Goal: Task Accomplishment & Management: Manage account settings

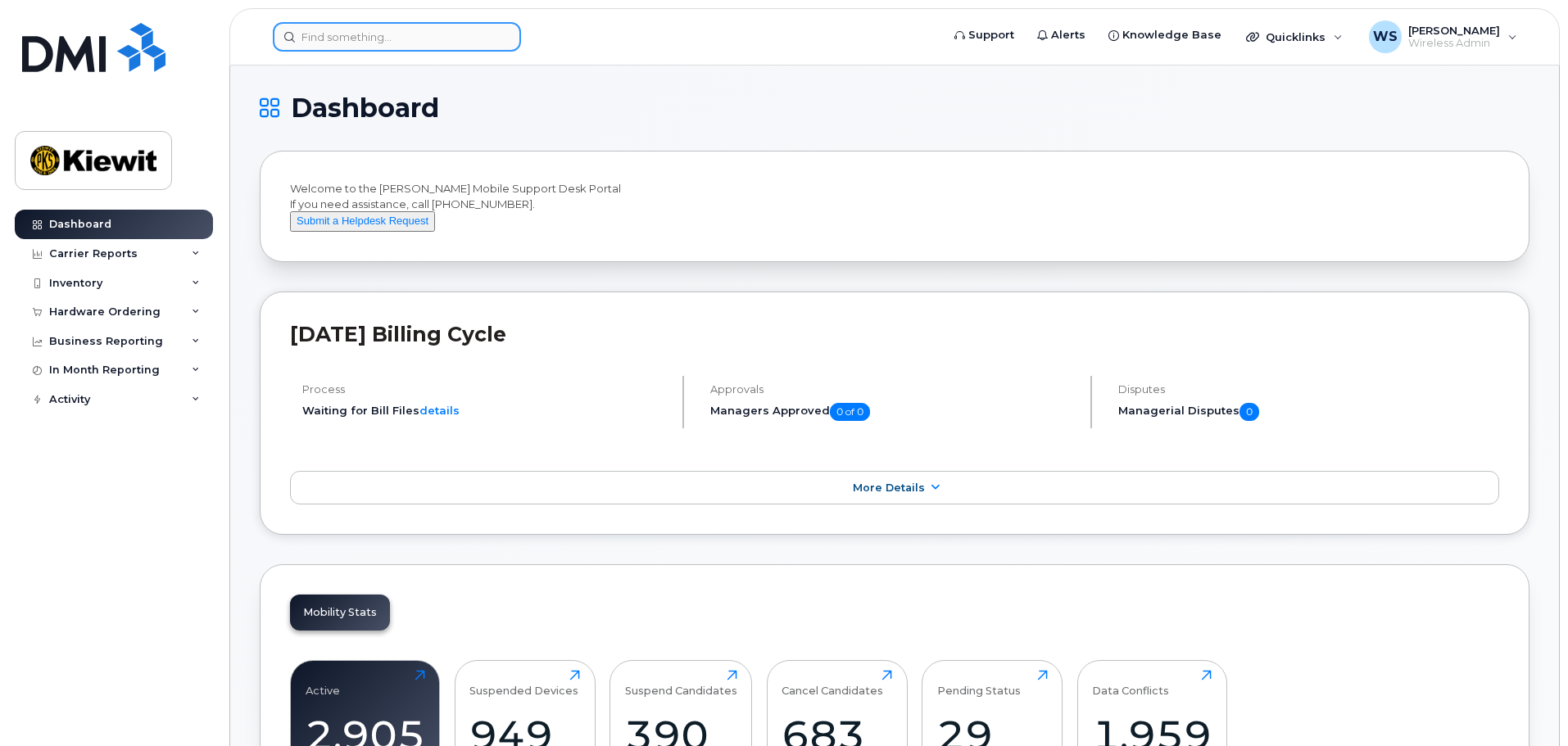
click at [324, 46] on input at bounding box center [397, 36] width 248 height 30
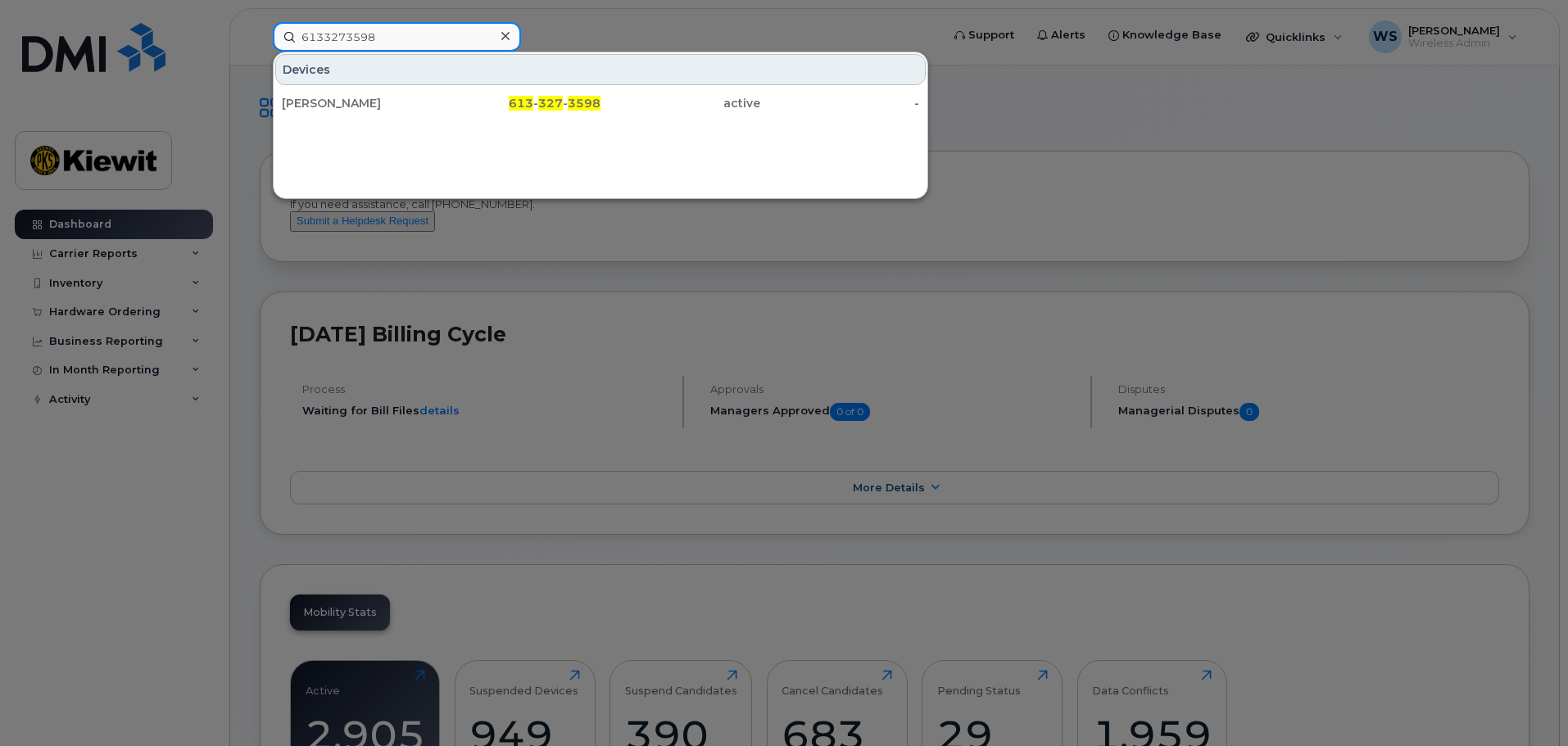
type input "6133273598"
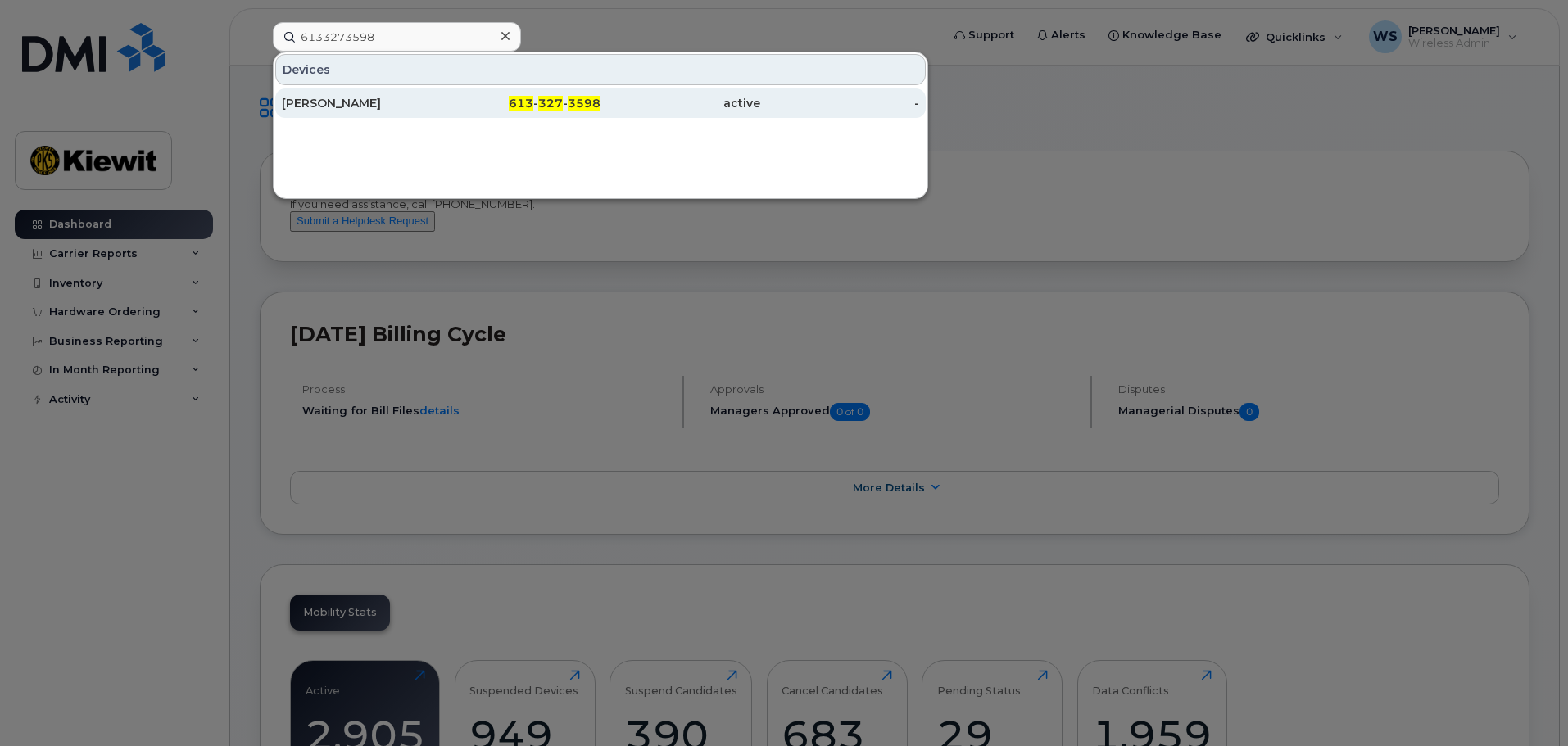
click at [349, 103] on div "[PERSON_NAME]" at bounding box center [361, 102] width 160 height 16
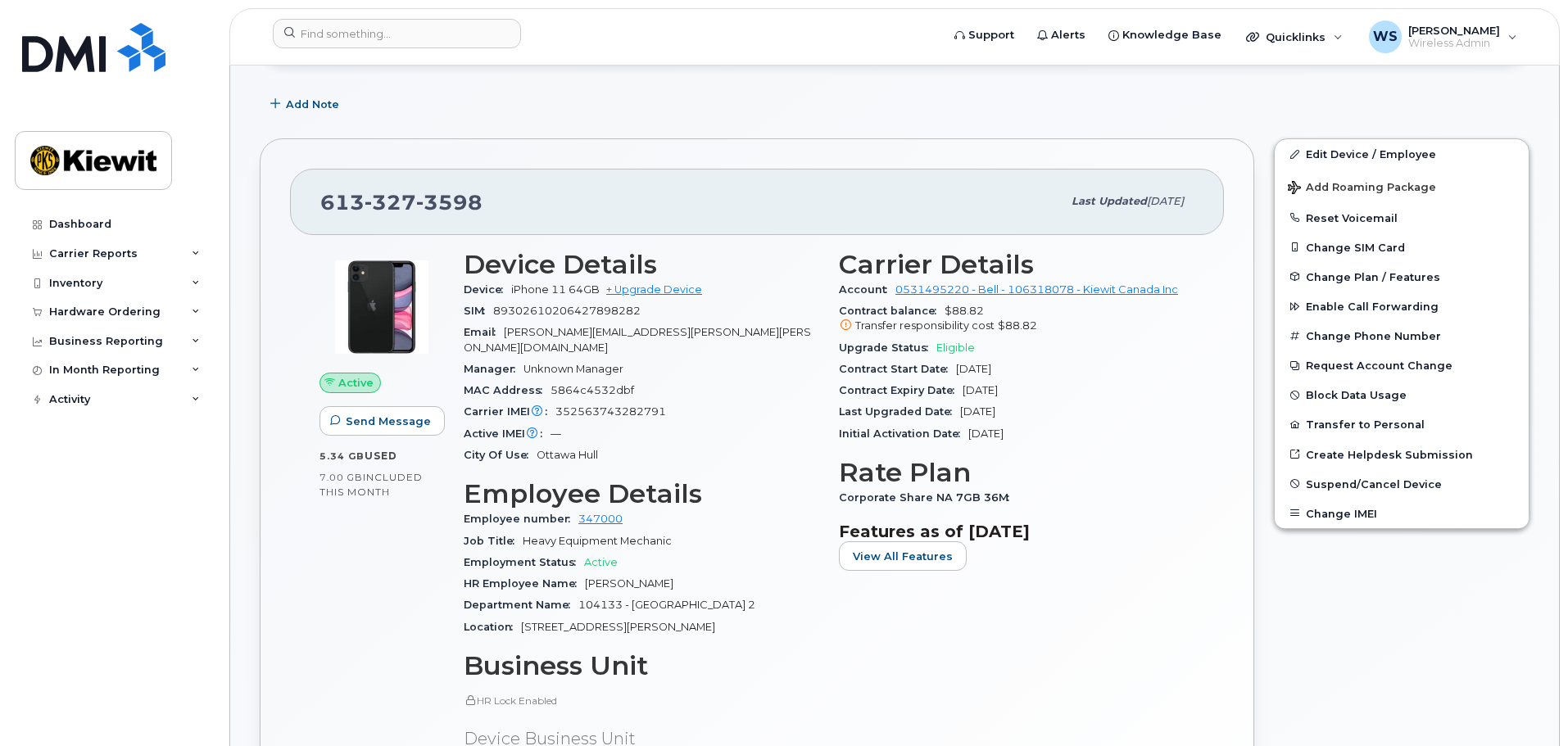
scroll to position [327, 0]
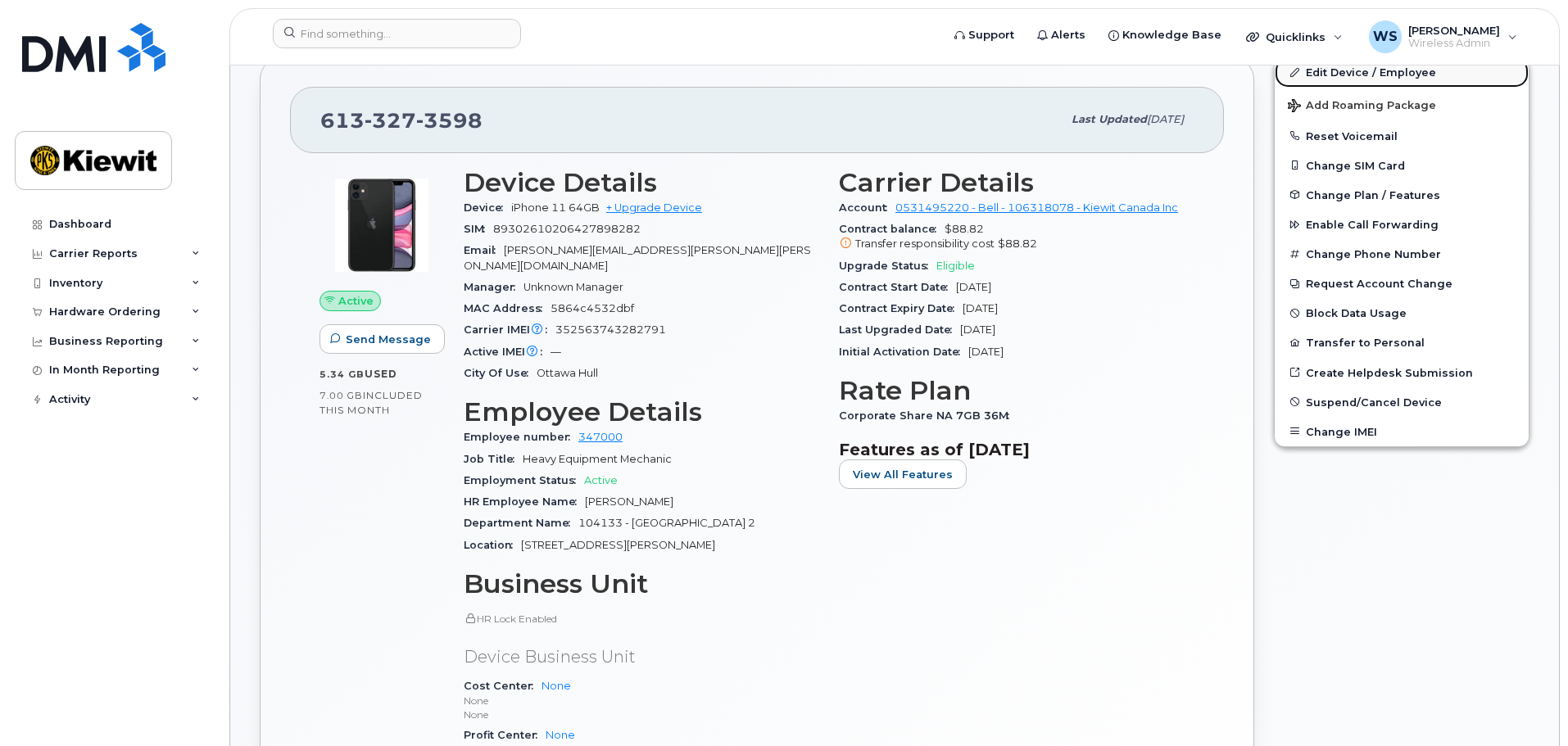
click at [1349, 66] on link "Edit Device / Employee" at bounding box center [1401, 72] width 254 height 30
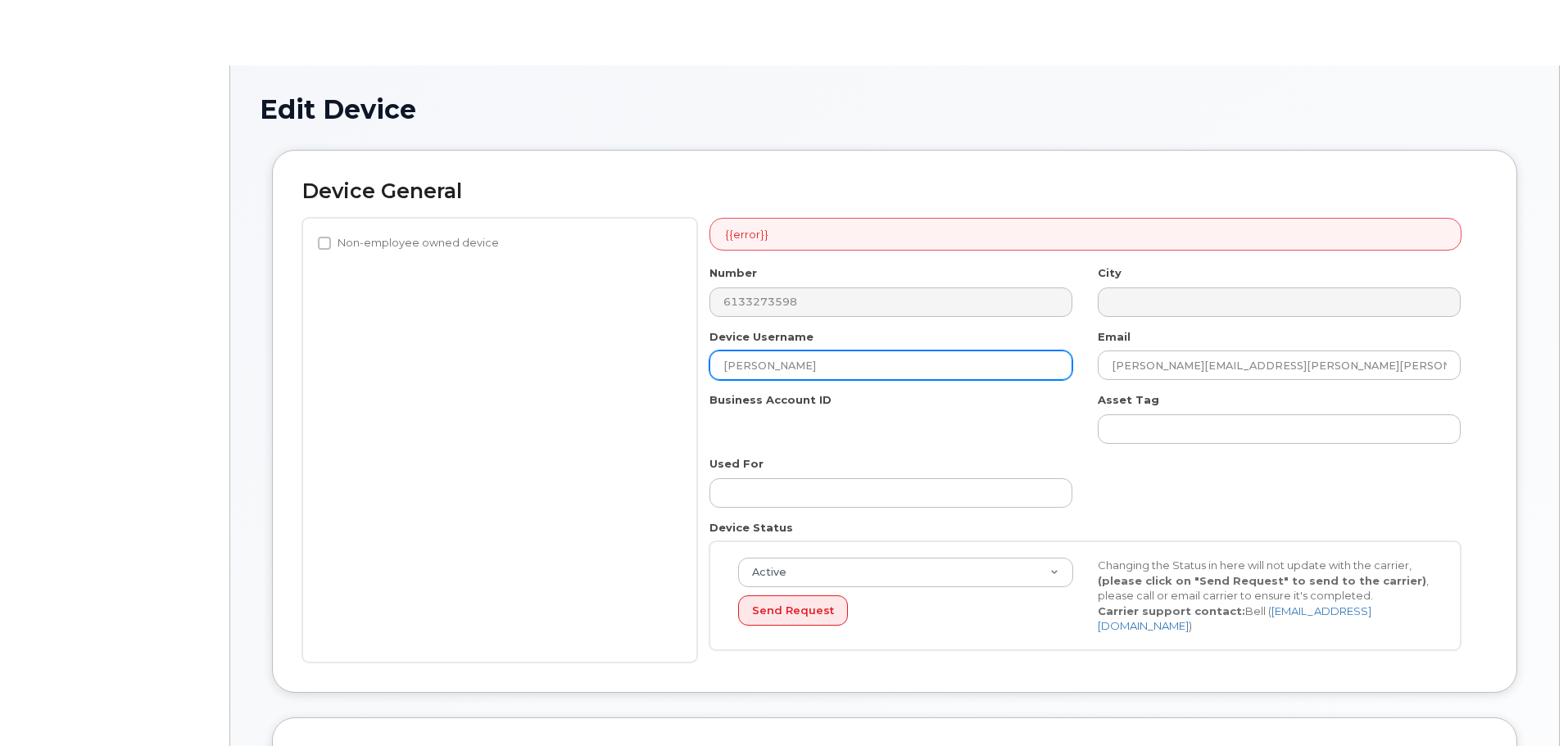
select select "14059"
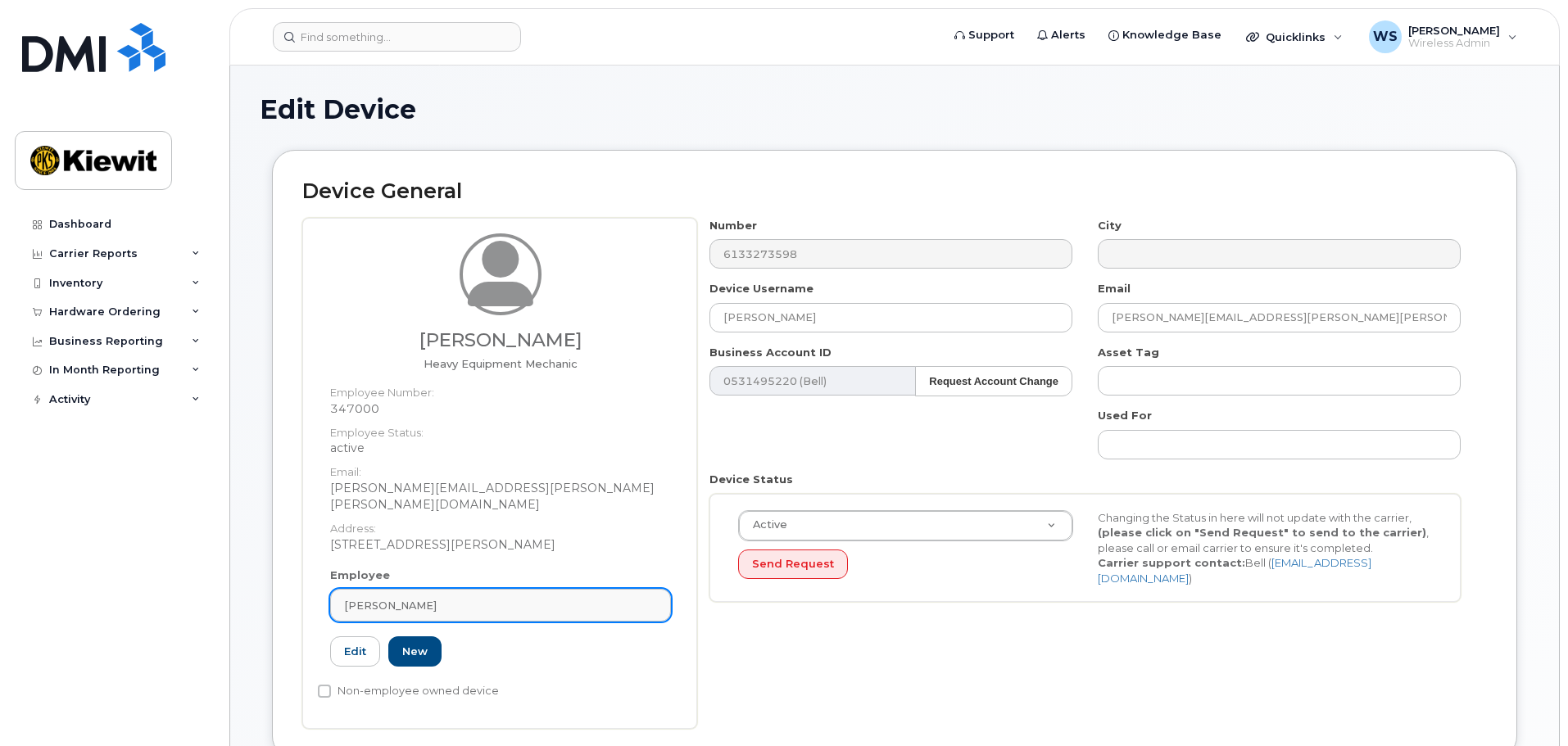
click at [485, 598] on div "[PERSON_NAME]" at bounding box center [501, 606] width 313 height 15
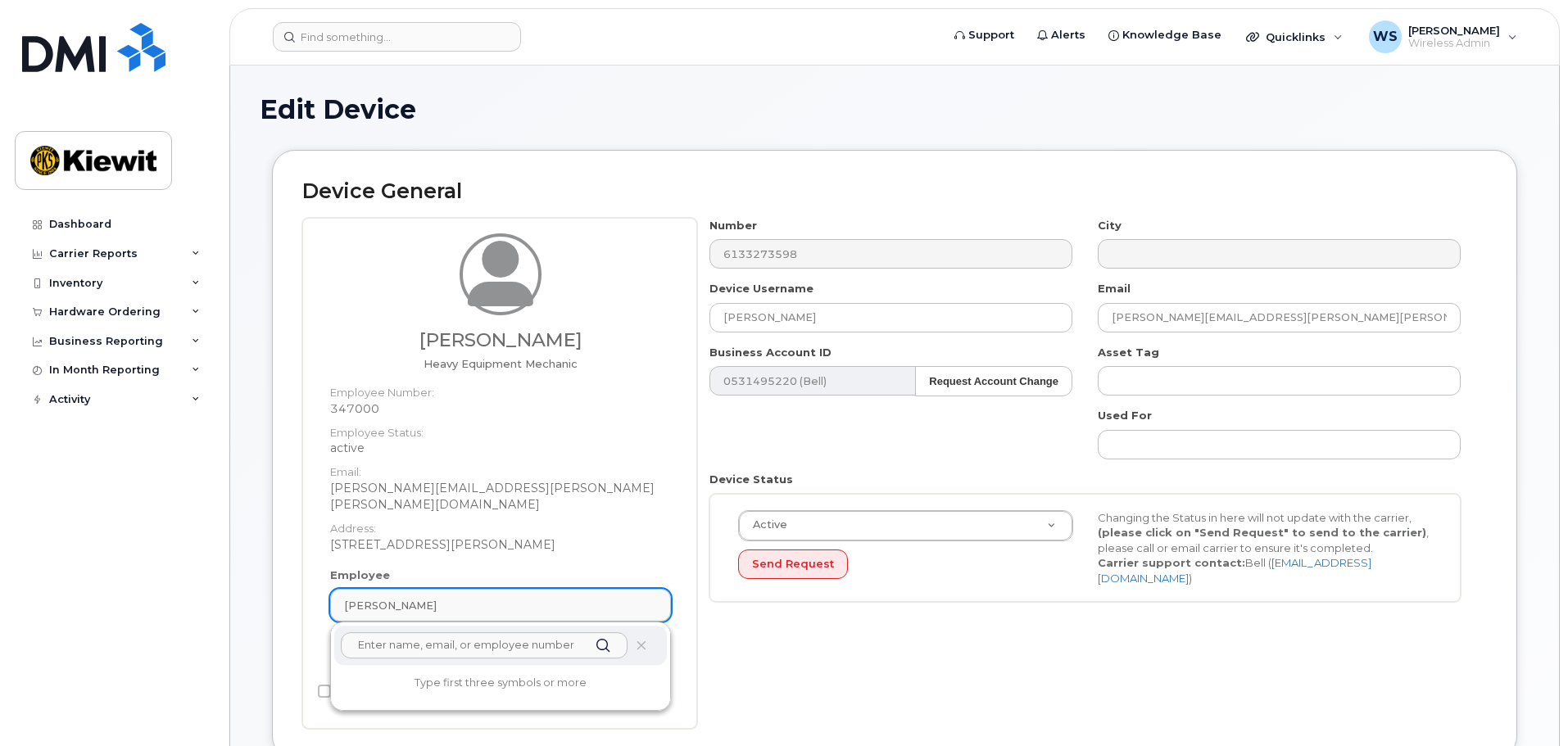
paste input "494643"
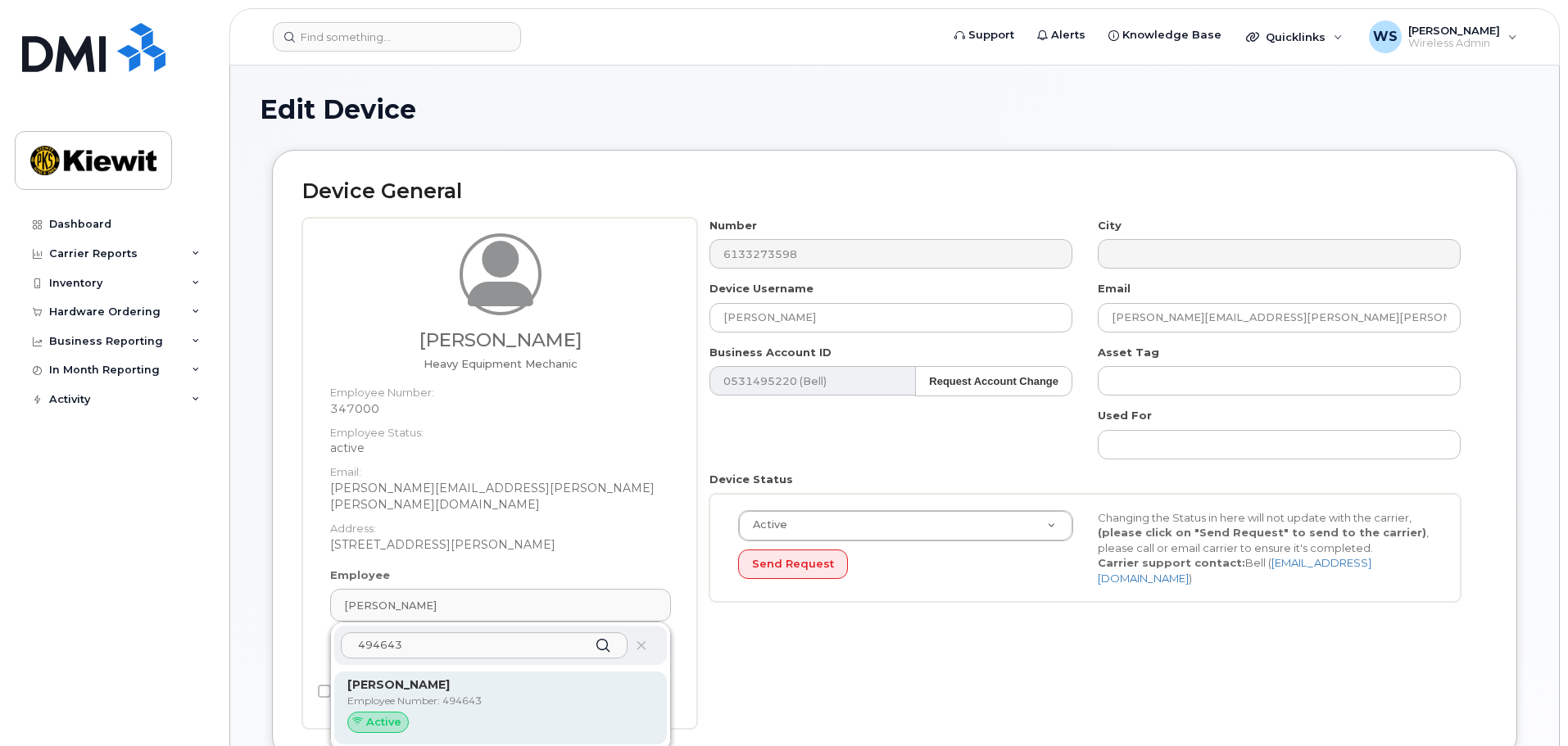
type input "494643"
click at [477, 694] on p "Employee Number: 494643" at bounding box center [501, 700] width 306 height 14
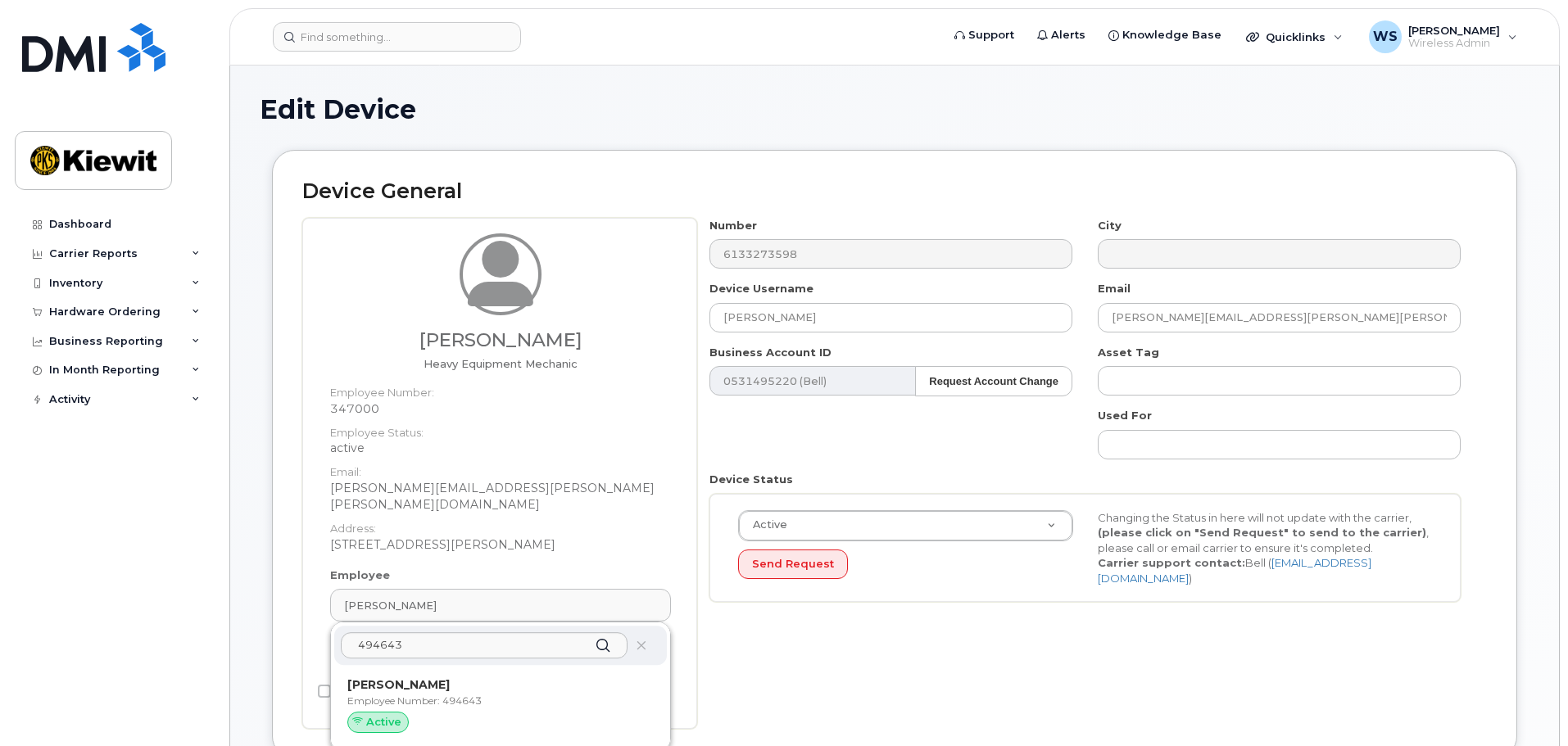
type input "Guy Cyr"
type input "guy.cyr@kiewit.com"
type input "494643"
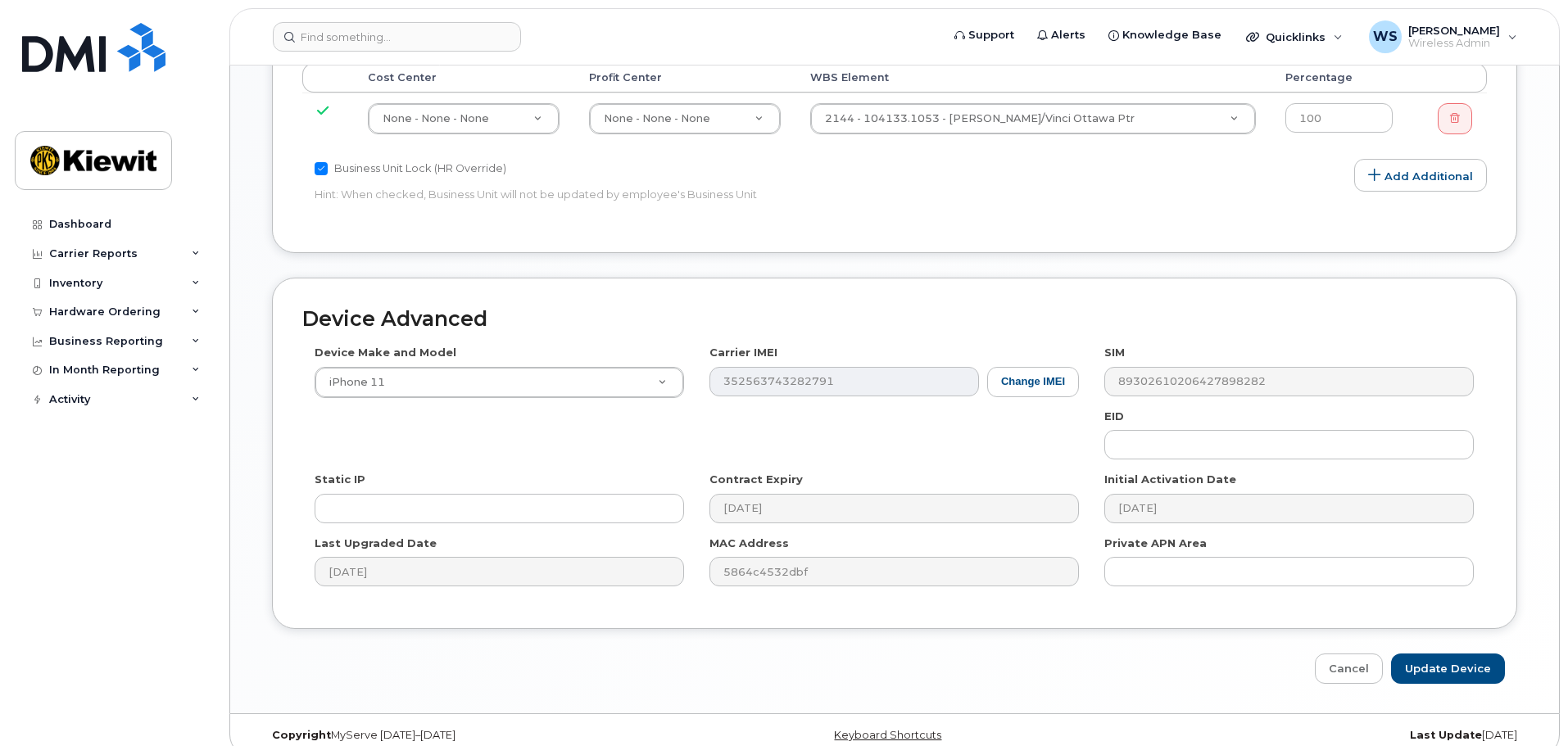
scroll to position [924, 0]
click at [1455, 650] on input "Update Device" at bounding box center [1448, 666] width 114 height 30
type input "Saving..."
